Goal: Task Accomplishment & Management: Manage account settings

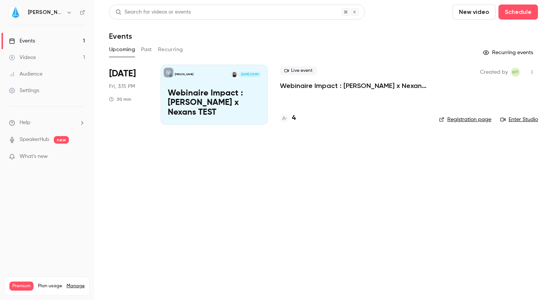
click at [425, 107] on div "Live event Webinaire Impact : JIN x Nexans TEST 4" at bounding box center [353, 95] width 147 height 60
click at [309, 84] on p "Webinaire Impact : [PERSON_NAME] x Nexans TEST" at bounding box center [353, 85] width 147 height 9
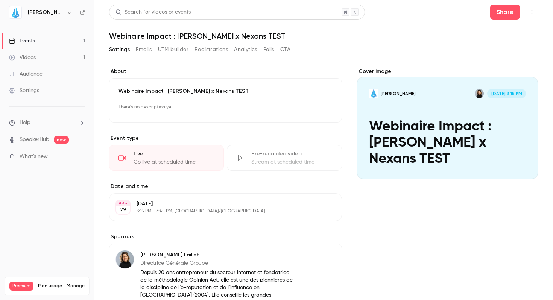
click at [161, 207] on p "[DATE]" at bounding box center [220, 204] width 166 height 8
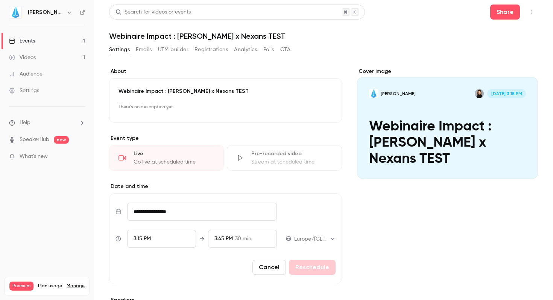
click at [179, 216] on input "**********" at bounding box center [202, 212] width 150 height 18
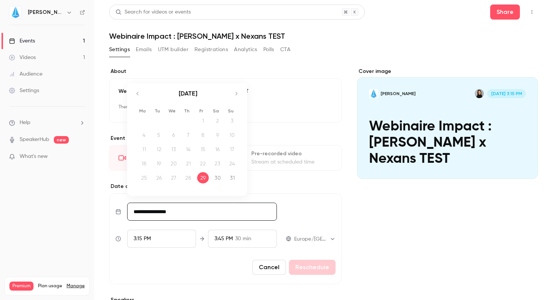
click at [237, 91] on icon "Move forward to switch to the next month." at bounding box center [236, 93] width 9 height 9
click at [199, 122] on div "5" at bounding box center [203, 120] width 12 height 11
type input "**********"
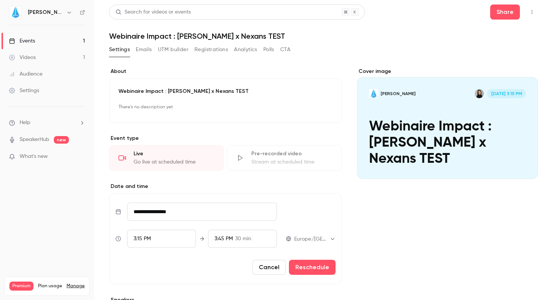
click at [148, 236] on span "3:15 PM" at bounding box center [142, 238] width 17 height 5
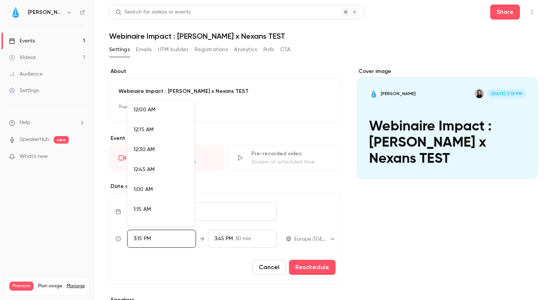
scroll to position [1163, 0]
click at [150, 183] on span "3:30 PM" at bounding box center [143, 183] width 19 height 5
click at [314, 268] on div at bounding box center [276, 150] width 553 height 300
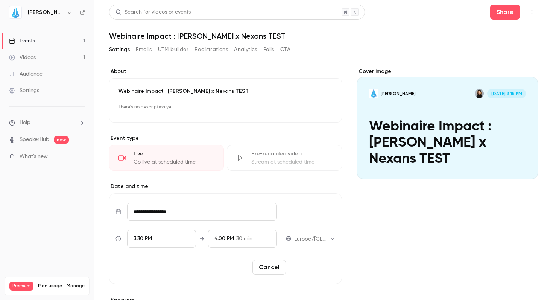
click at [313, 267] on button "Reschedule" at bounding box center [312, 267] width 47 height 15
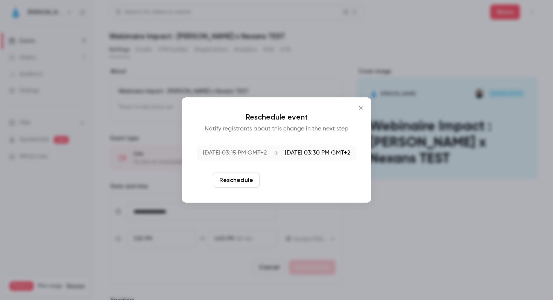
click at [302, 181] on button "Reschedule and notify" at bounding box center [302, 180] width 78 height 15
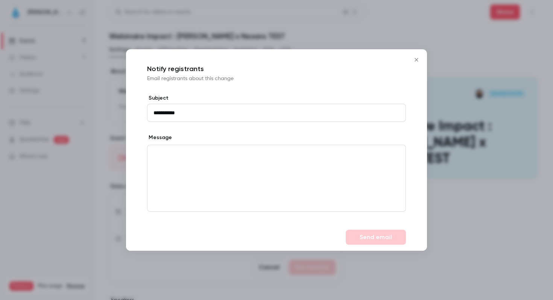
type input "**********"
click at [375, 199] on div "editor" at bounding box center [277, 178] width 258 height 66
click at [378, 238] on button "Send email" at bounding box center [376, 237] width 60 height 15
